Goal: Complete application form

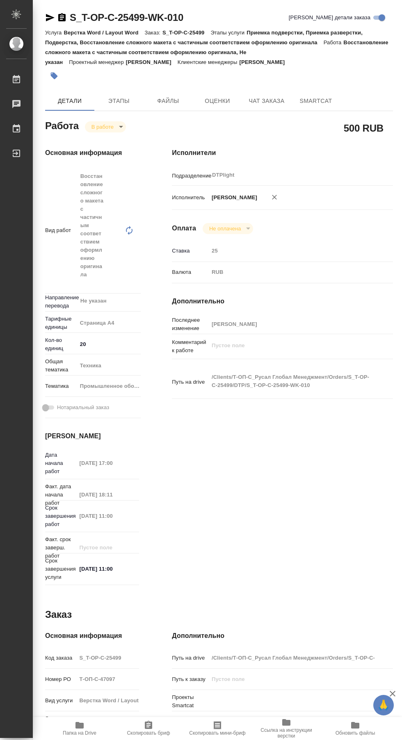
type textarea "x"
type input "Не указан"
type textarea "x"
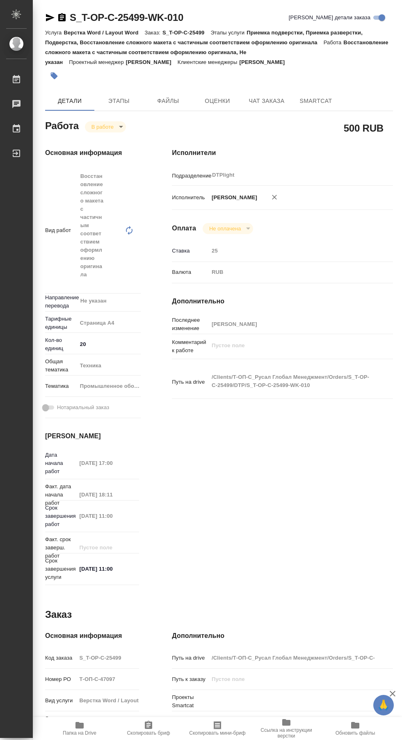
type textarea "x"
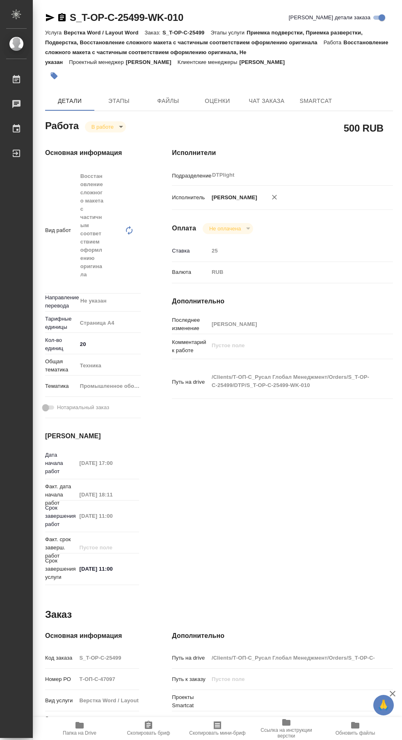
type textarea "x"
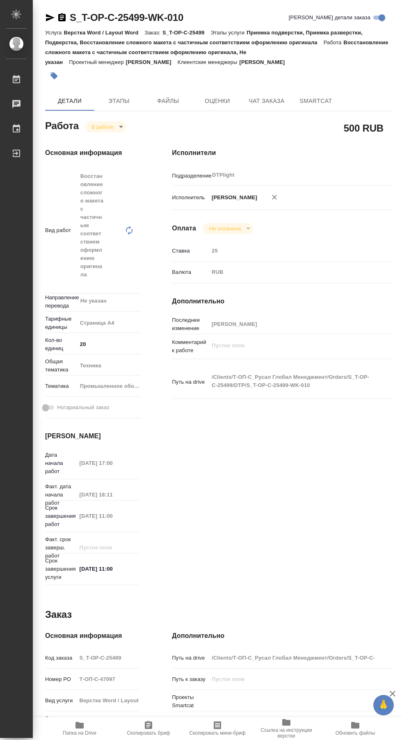
type textarea "x"
